Goal: Information Seeking & Learning: Learn about a topic

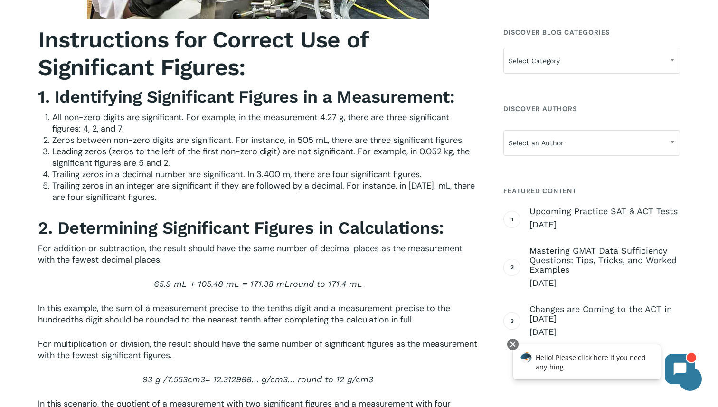
scroll to position [1161, 0]
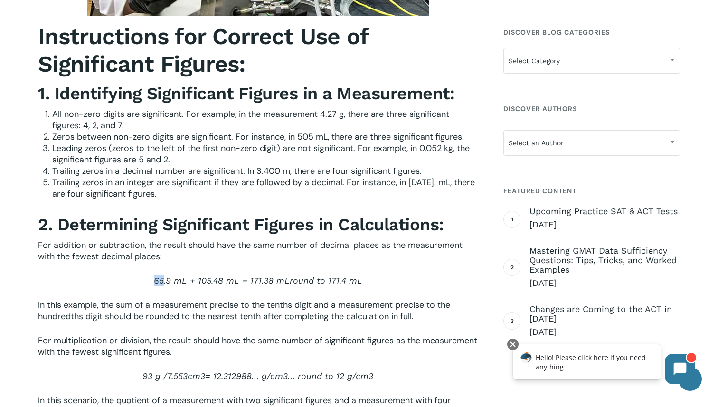
drag, startPoint x: 151, startPoint y: 282, endPoint x: 164, endPoint y: 285, distance: 14.2
click at [164, 285] on p "65.9 mL + 105.48 mL = 171.38 mL round to 171.4 mL" at bounding box center [258, 287] width 440 height 24
click at [164, 285] on span "65.9 mL + 105.48 mL = 171.38 mL" at bounding box center [222, 280] width 136 height 10
drag, startPoint x: 164, startPoint y: 285, endPoint x: 168, endPoint y: 290, distance: 6.5
click at [168, 290] on p "65.9 mL + 105.48 mL = 171.38 mL round to 171.4 mL" at bounding box center [258, 287] width 440 height 24
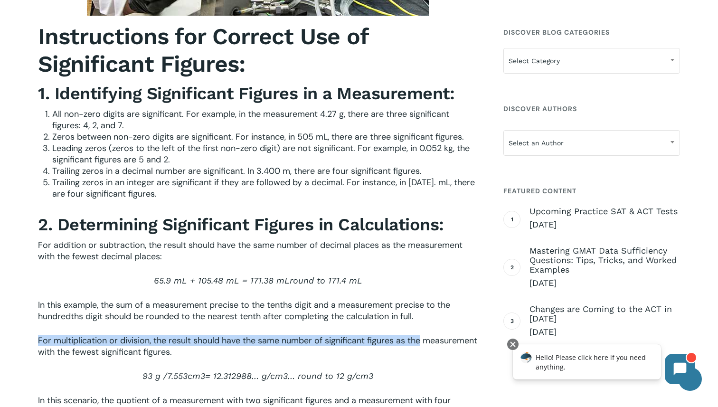
drag, startPoint x: 429, startPoint y: 327, endPoint x: 420, endPoint y: 348, distance: 22.8
click at [420, 347] on div "Instructions for Correct Use of Significant Figures: 1. Identifying Significant…" at bounding box center [258, 376] width 440 height 706
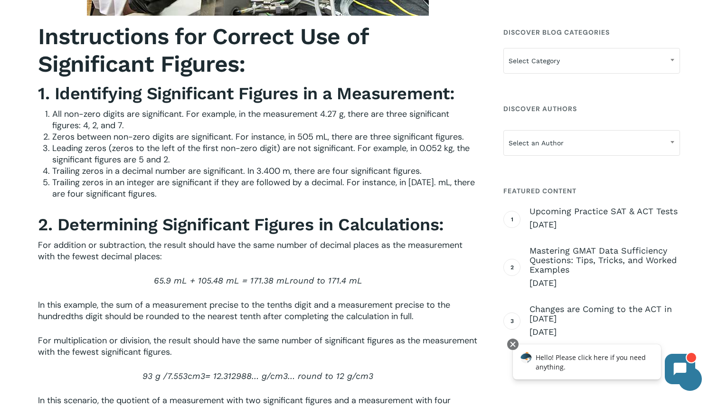
click at [419, 349] on p "For multiplication or division, the result should have the same number of signi…" at bounding box center [258, 353] width 440 height 36
drag, startPoint x: 419, startPoint y: 349, endPoint x: 411, endPoint y: 375, distance: 27.3
click at [411, 375] on div "Instructions for Correct Use of Significant Figures: 1. Identifying Significant…" at bounding box center [258, 376] width 440 height 706
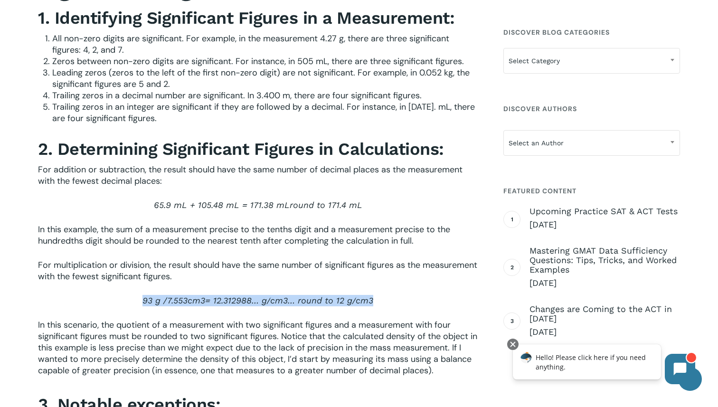
scroll to position [1251, 0]
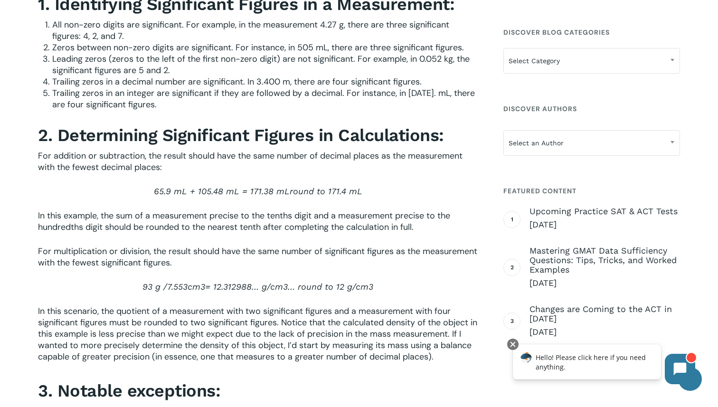
click at [346, 304] on p "93 g / 7.553 cm 3 = 12.312988… g/ cm 3… round to 12 g/ cm 3" at bounding box center [258, 293] width 440 height 24
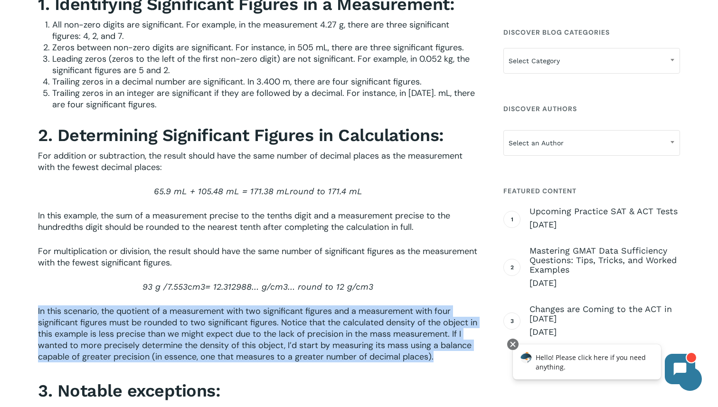
drag, startPoint x: 346, startPoint y: 304, endPoint x: 342, endPoint y: 371, distance: 67.5
click at [342, 370] on div "Instructions for Correct Use of Significant Figures: 1. Identifying Significant…" at bounding box center [258, 287] width 440 height 706
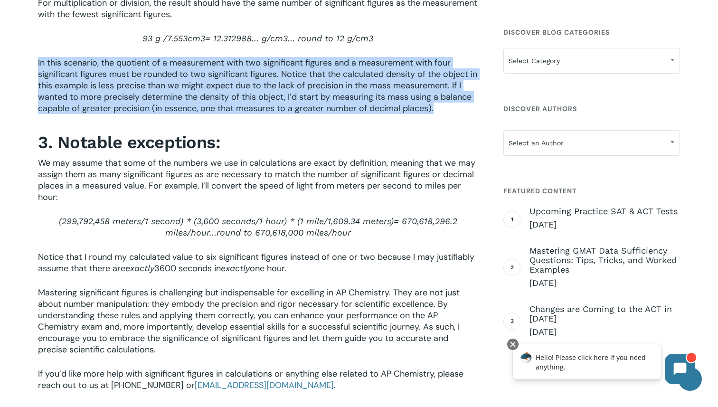
drag, startPoint x: 362, startPoint y: 241, endPoint x: 380, endPoint y: 212, distance: 34.1
click at [380, 212] on div "Instructions for Correct Use of Significant Figures: 1. Identifying Significant…" at bounding box center [258, 38] width 440 height 706
